Goal: Find specific page/section: Find specific page/section

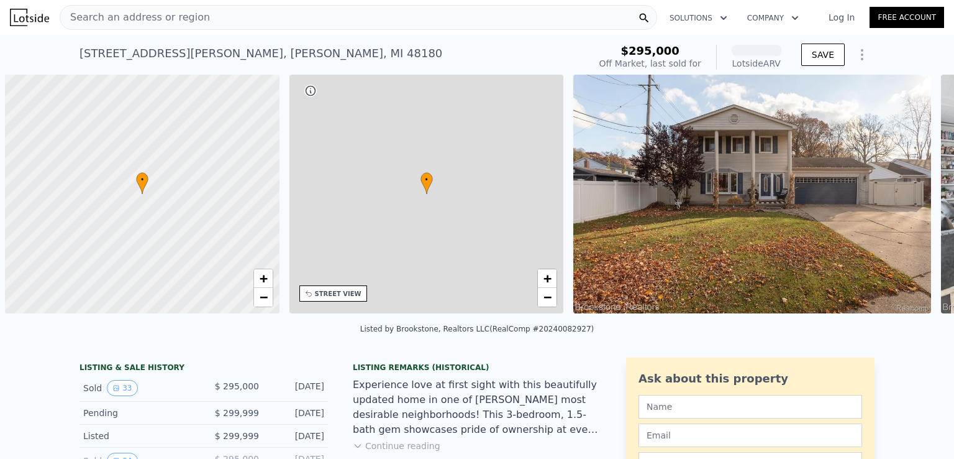
scroll to position [0, 5]
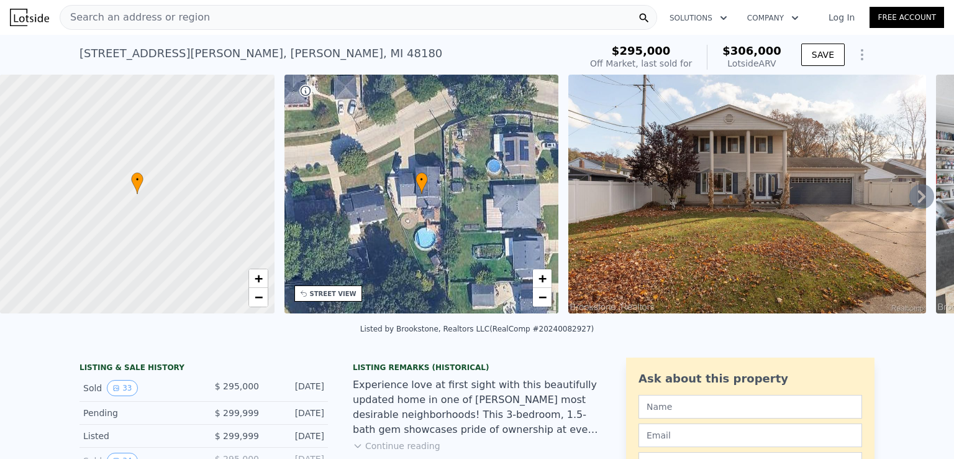
click at [181, 16] on span "Search an address or region" at bounding box center [135, 17] width 150 height 15
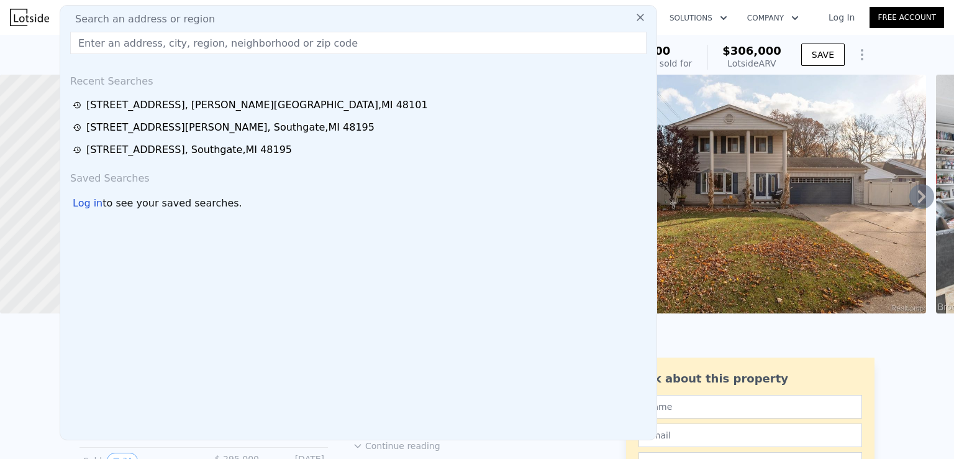
click at [94, 43] on input "text" at bounding box center [358, 43] width 577 height 22
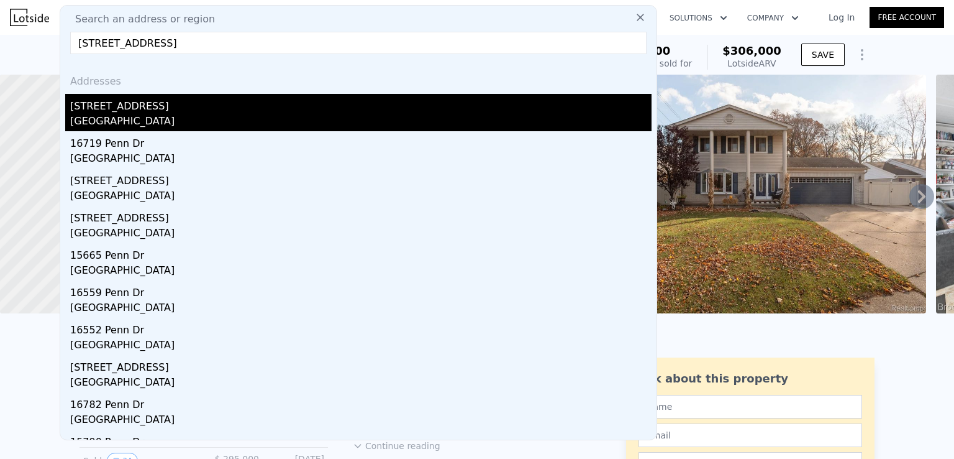
type input "[STREET_ADDRESS]"
click at [105, 120] on div "[GEOGRAPHIC_DATA]" at bounding box center [361, 122] width 582 height 17
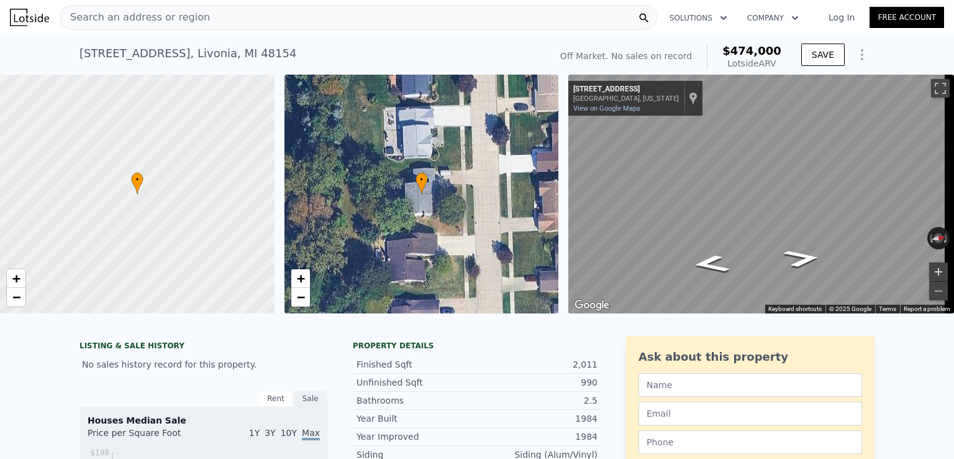
click at [930, 268] on button "Zoom in" at bounding box center [938, 271] width 19 height 19
click at [930, 269] on button "Zoom in" at bounding box center [938, 271] width 19 height 19
click at [954, 142] on html "Search an address or region Solutions Company Open main menu Log In Free Accoun…" at bounding box center [477, 229] width 954 height 459
click at [904, 237] on div "← Move left → Move right ↑ Move up ↓ Move down + Zoom in - Zoom out [STREET_ADD…" at bounding box center [762, 194] width 386 height 239
click at [549, 177] on div "• + − • + − ← Move left → Move right ↑ Move up ↓ Move down + Zoom in - Zoom out…" at bounding box center [477, 194] width 954 height 239
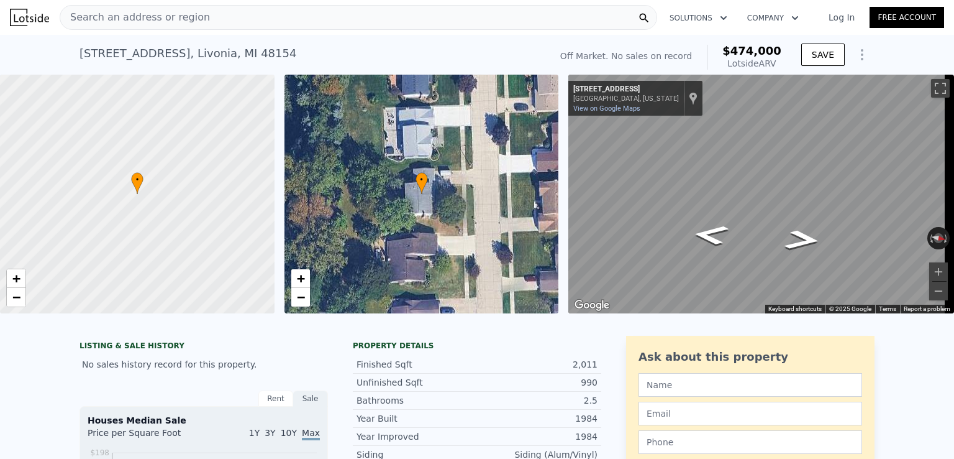
click at [567, 136] on div "← Move left → Move right ↑ Move up ↓ Move down + Zoom in - Zoom out [STREET_ADD…" at bounding box center [757, 194] width 386 height 239
click at [762, 228] on icon "Go North, Penn Dr" at bounding box center [763, 226] width 81 height 23
click at [764, 226] on icon "Go North, Penn Dr" at bounding box center [763, 226] width 81 height 23
click at [954, 194] on html "Search an address or region Solutions Company Open main menu Log In Free Accoun…" at bounding box center [477, 229] width 954 height 459
click at [769, 254] on icon "Go North, Penn Dr" at bounding box center [766, 253] width 85 height 25
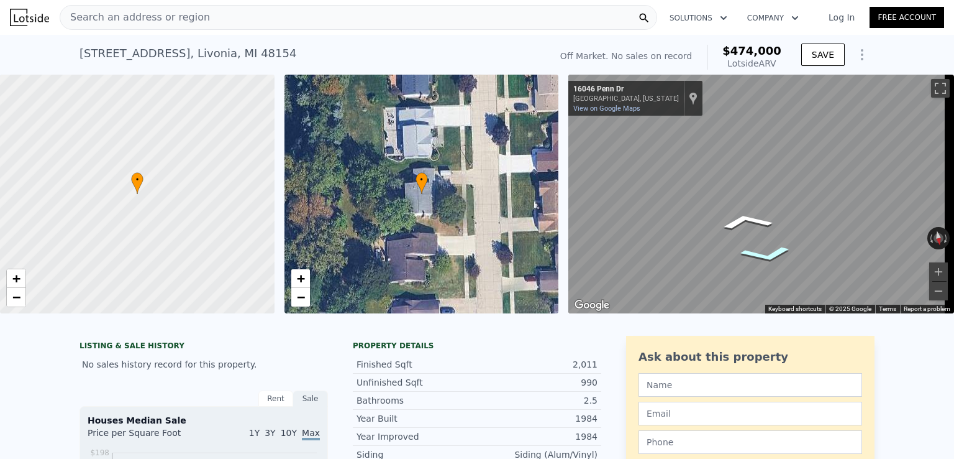
click at [769, 254] on icon "Go North, Penn Dr" at bounding box center [766, 253] width 85 height 25
click at [105, 19] on span "Search an address or region" at bounding box center [135, 17] width 150 height 15
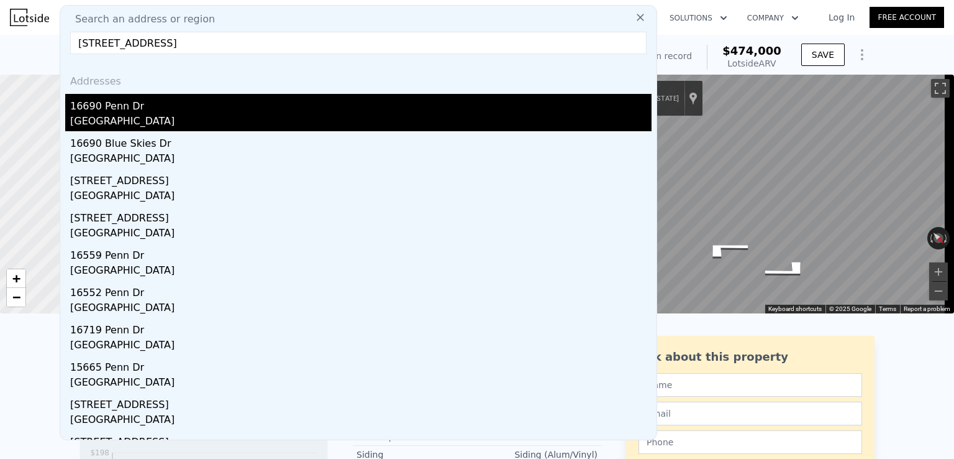
type input "[STREET_ADDRESS]"
click at [109, 116] on div "[GEOGRAPHIC_DATA]" at bounding box center [361, 122] width 582 height 17
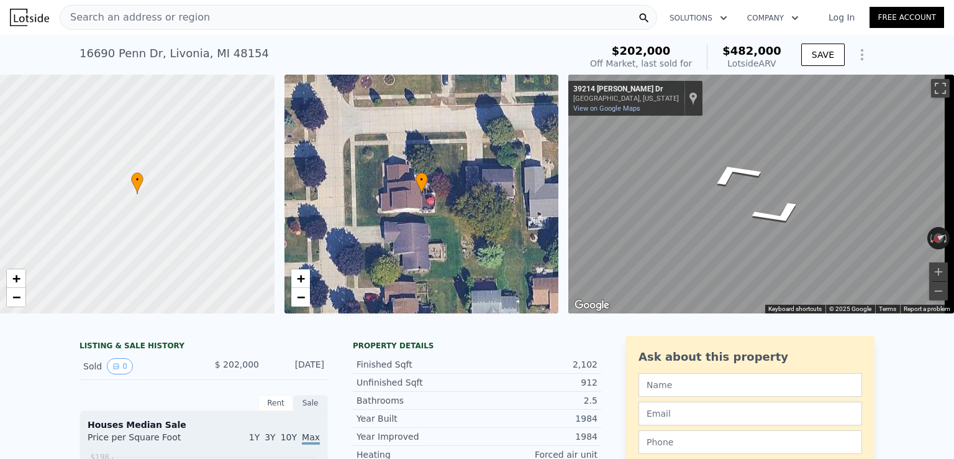
click at [744, 178] on icon "Go East, Lapham Dr" at bounding box center [735, 174] width 92 height 42
click at [560, 180] on div "• + − • + − ← Move left → Move right ↑ Move up ↓ Move down + Zoom in - Zoom out…" at bounding box center [477, 194] width 954 height 239
click at [788, 217] on icon "Go West, Lapham Dr" at bounding box center [793, 209] width 90 height 37
click at [788, 215] on icon "Go West, Lapham Dr" at bounding box center [793, 209] width 90 height 37
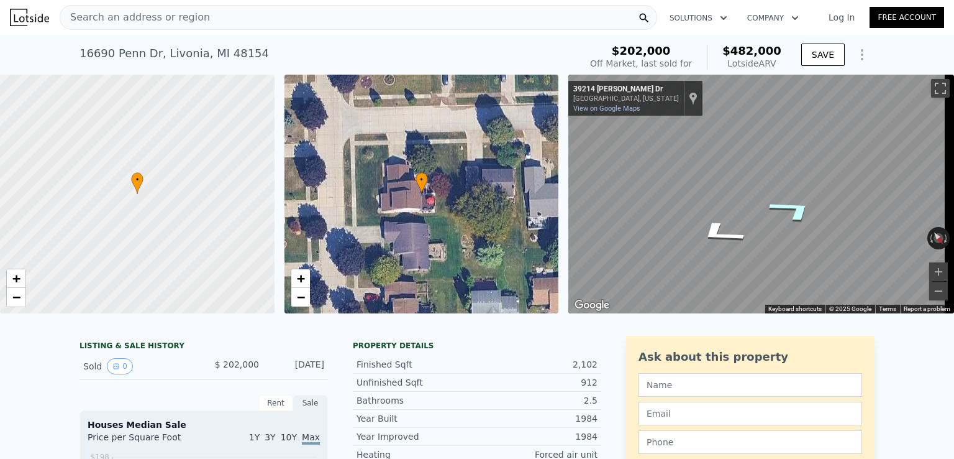
click at [796, 212] on icon "Go West, Lapham Dr" at bounding box center [793, 209] width 90 height 37
click at [954, 169] on html "Search an address or region Solutions Company Open main menu Log In Free Accoun…" at bounding box center [477, 229] width 954 height 459
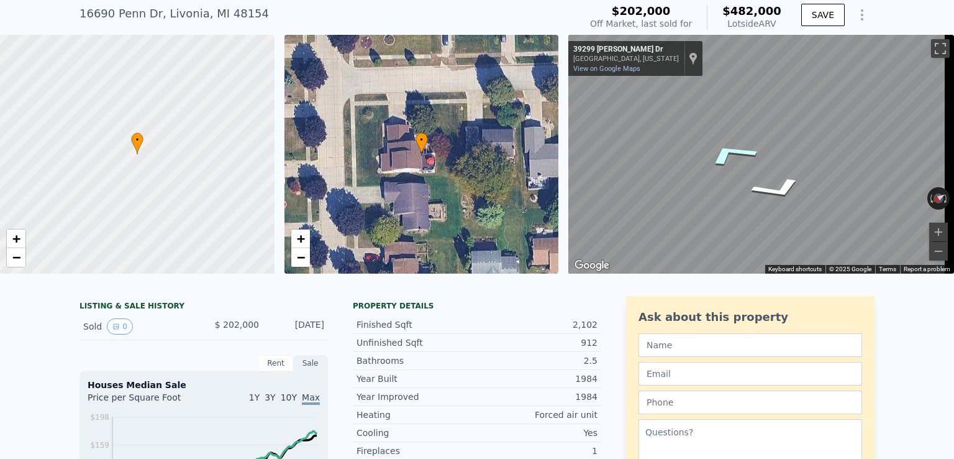
click at [738, 153] on icon "Go East, Lapham Dr" at bounding box center [731, 154] width 93 height 38
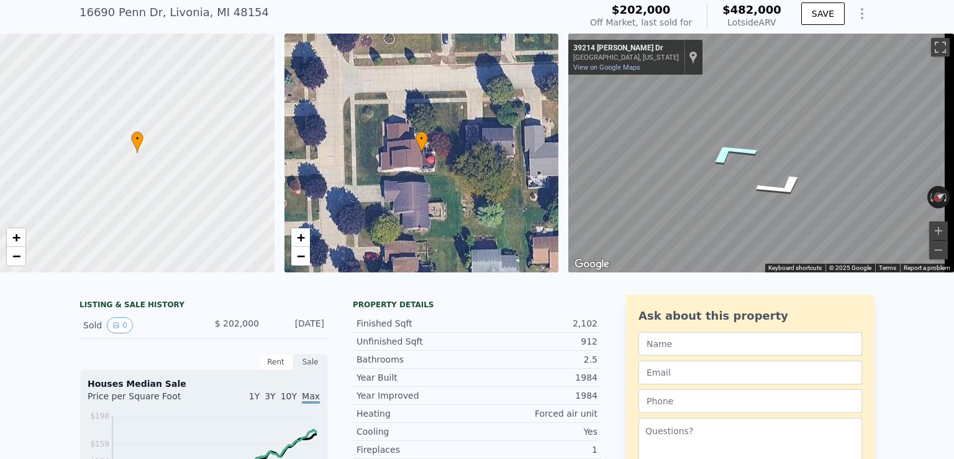
click at [738, 153] on icon "Go East, Lapham Dr" at bounding box center [731, 153] width 93 height 38
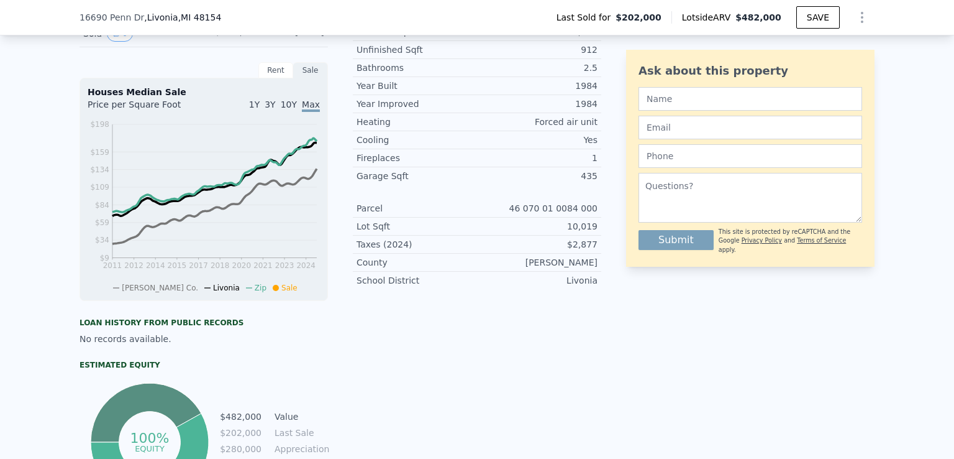
scroll to position [327, 0]
